Goal: Information Seeking & Learning: Check status

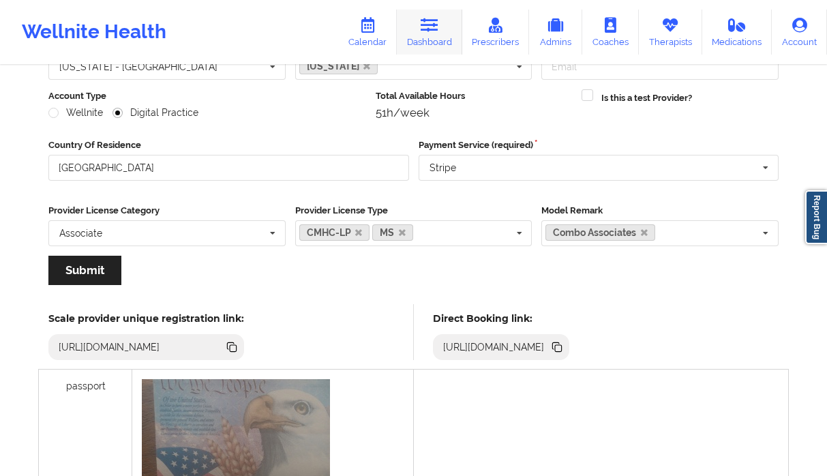
click at [423, 29] on icon at bounding box center [430, 25] width 18 height 15
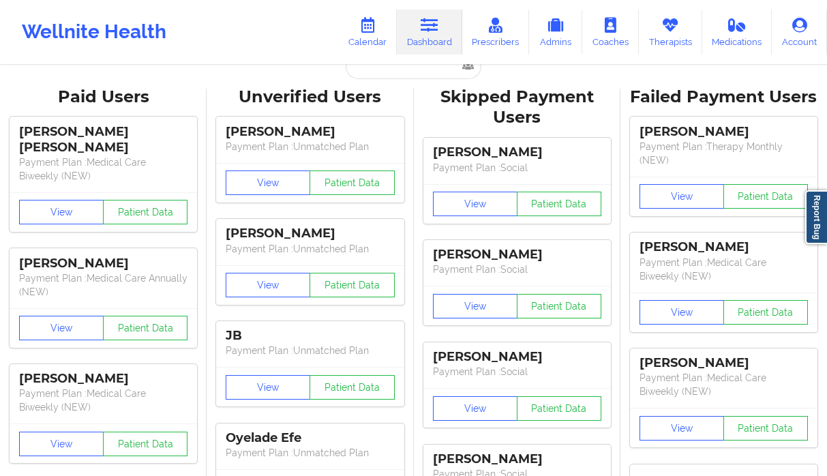
scroll to position [12, 0]
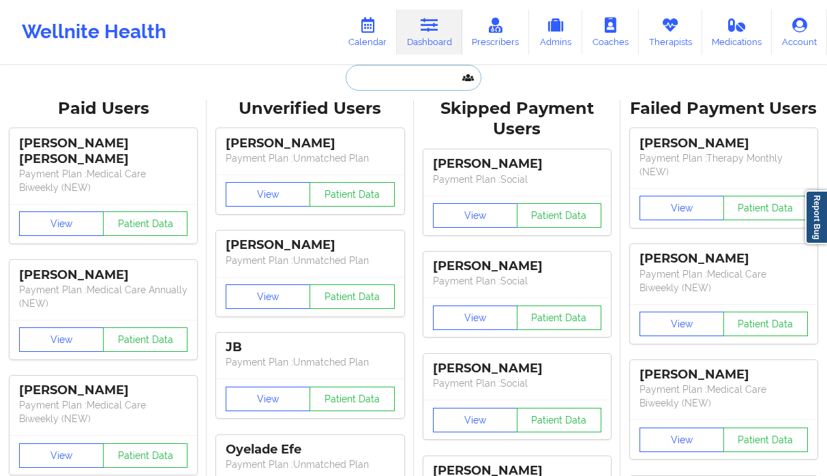
click at [415, 80] on input "text" at bounding box center [413, 78] width 135 height 26
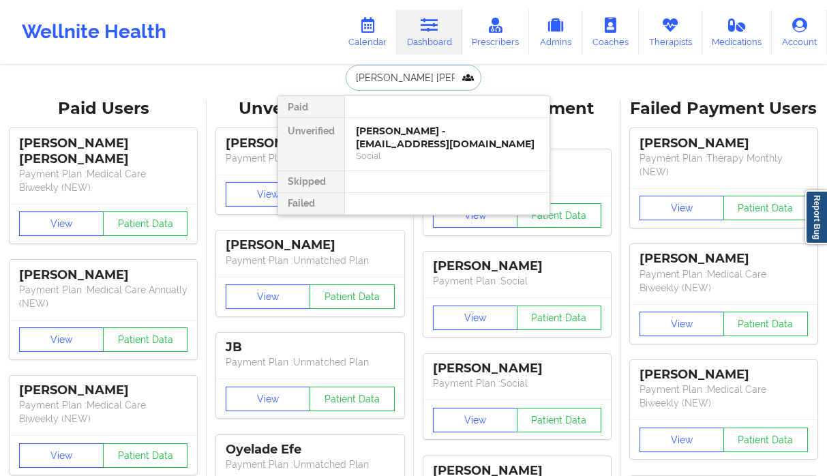
type input "[PERSON_NAME]"
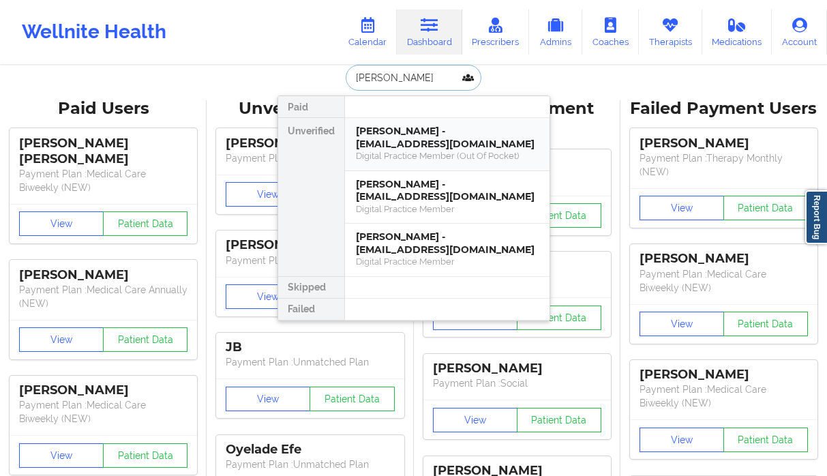
click at [448, 164] on div "[PERSON_NAME] - [EMAIL_ADDRESS][DOMAIN_NAME] Digital Practice Member (Out Of Po…" at bounding box center [447, 144] width 205 height 53
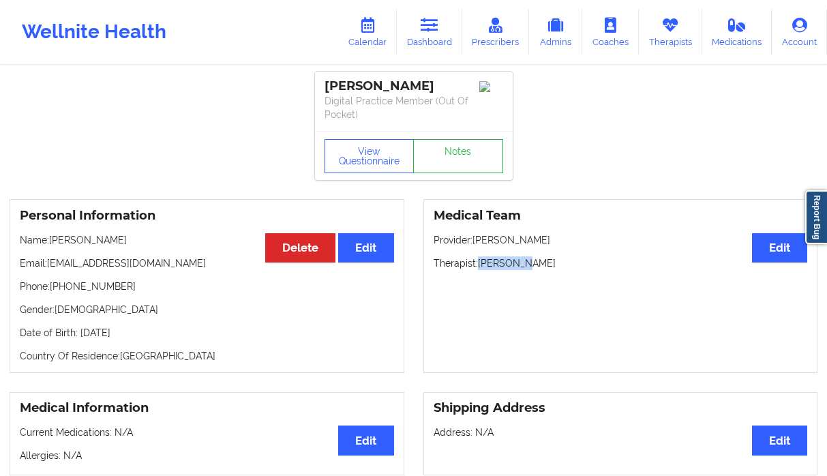
drag, startPoint x: 536, startPoint y: 259, endPoint x: 480, endPoint y: 265, distance: 55.7
click at [480, 265] on p "Therapist: [PERSON_NAME]" at bounding box center [621, 264] width 375 height 14
copy p "[PERSON_NAME]"
click at [465, 170] on link "Notes" at bounding box center [458, 156] width 90 height 34
